Goal: Task Accomplishment & Management: Use online tool/utility

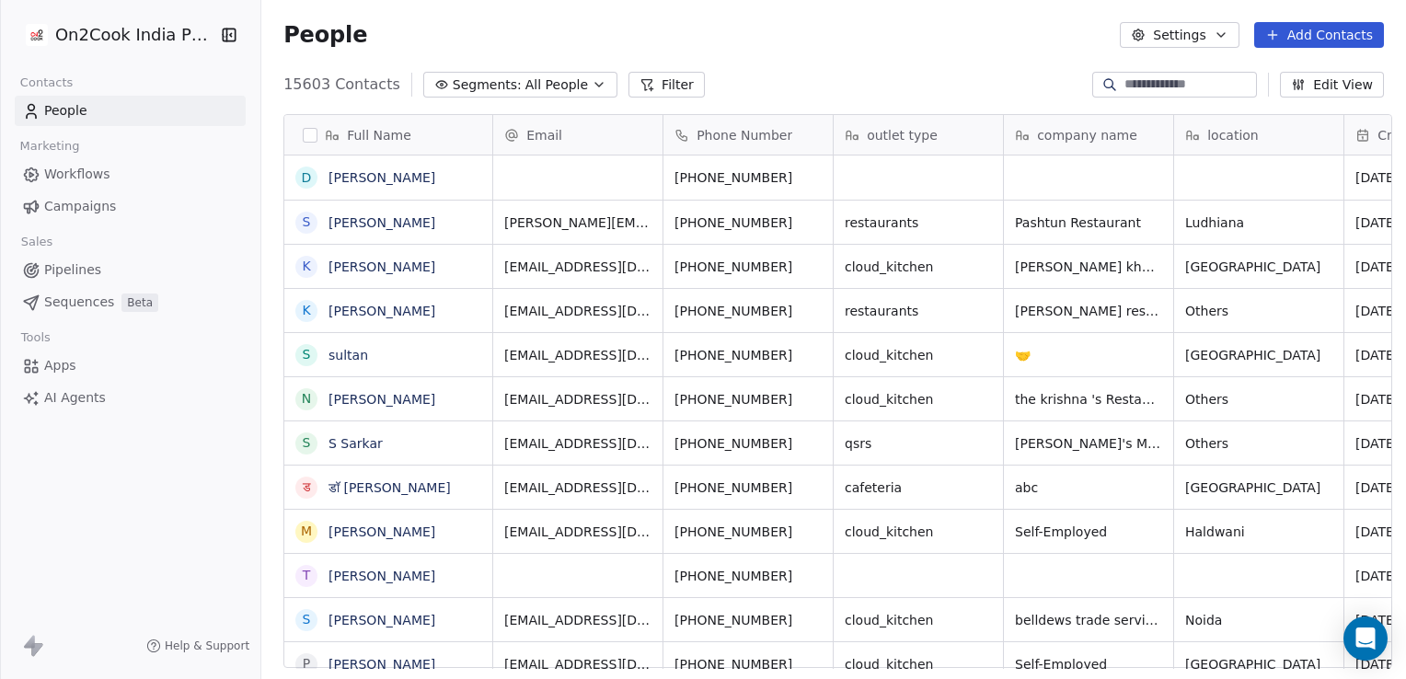
scroll to position [584, 1139]
drag, startPoint x: 0, startPoint y: 0, endPoint x: 161, endPoint y: 166, distance: 231.1
click at [161, 166] on link "Workflows" at bounding box center [130, 174] width 231 height 30
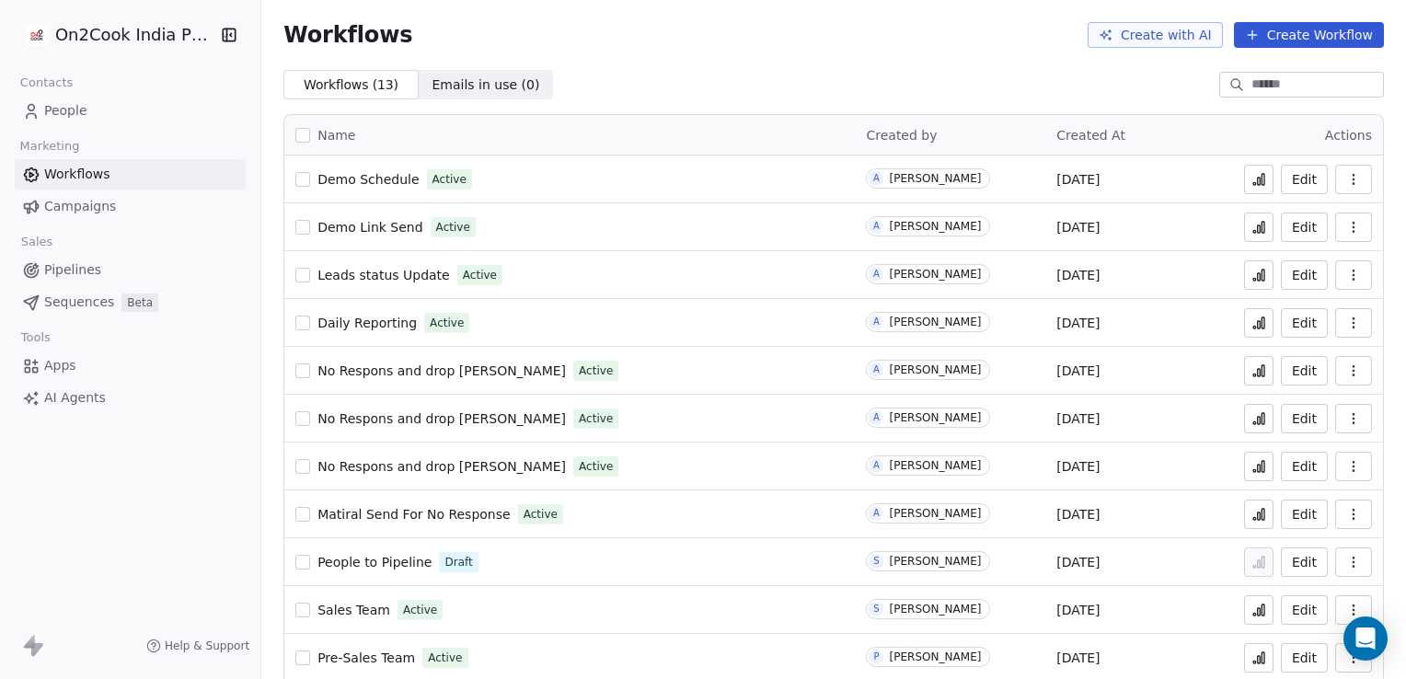
click at [1244, 170] on button at bounding box center [1258, 179] width 29 height 29
click at [370, 181] on span "Demo Schedule" at bounding box center [368, 179] width 101 height 15
